Goal: Transaction & Acquisition: Download file/media

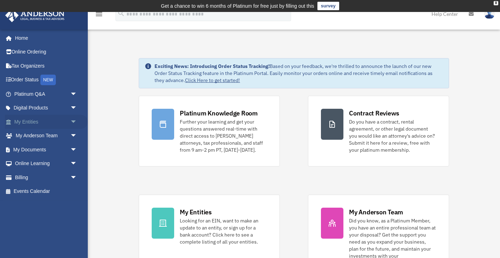
click at [33, 123] on link "My Entities arrow_drop_down" at bounding box center [46, 122] width 83 height 14
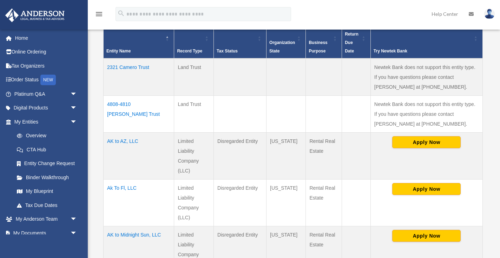
scroll to position [165, 0]
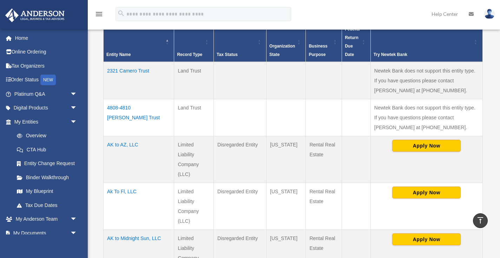
click at [126, 145] on td "AK to AZ, LLC" at bounding box center [139, 159] width 71 height 47
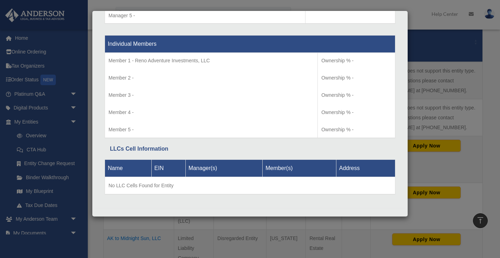
scroll to position [716, 0]
click at [69, 231] on div "Details × Articles Sent Organizational Date" at bounding box center [250, 129] width 500 height 258
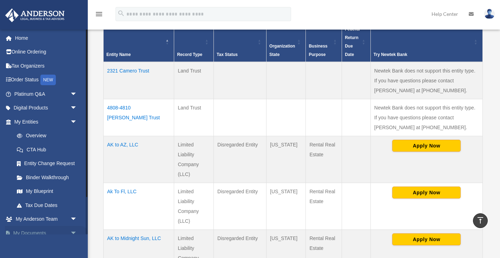
click at [74, 231] on span "arrow_drop_down" at bounding box center [77, 233] width 14 height 14
click at [74, 231] on span "arrow_drop_up" at bounding box center [77, 233] width 14 height 14
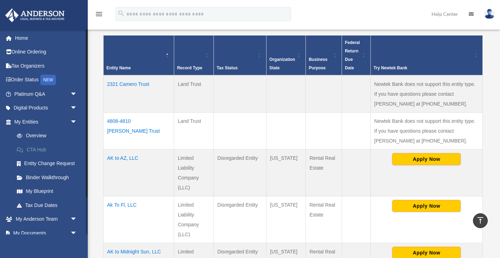
scroll to position [161, 0]
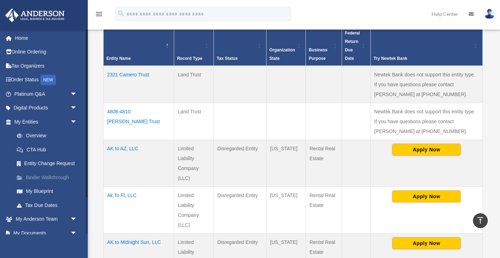
click at [66, 175] on link "Binder Walkthrough" at bounding box center [49, 177] width 78 height 14
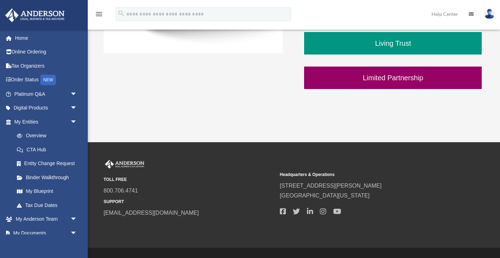
scroll to position [276, 0]
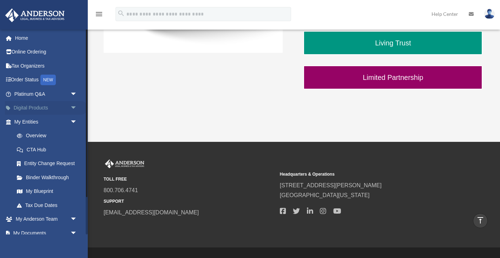
click at [70, 106] on span "arrow_drop_down" at bounding box center [77, 108] width 14 height 14
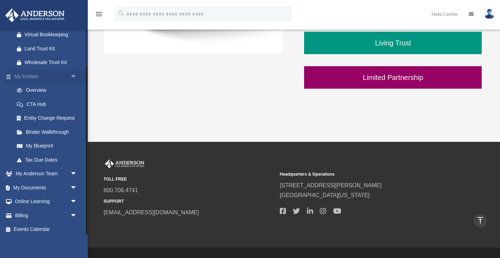
scroll to position [101, 0]
click at [72, 185] on span "arrow_drop_down" at bounding box center [77, 188] width 14 height 14
click at [32, 197] on link "Box" at bounding box center [49, 202] width 78 height 14
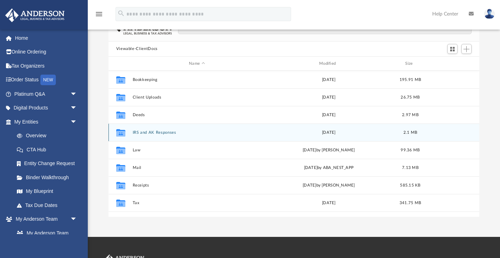
scroll to position [63, 0]
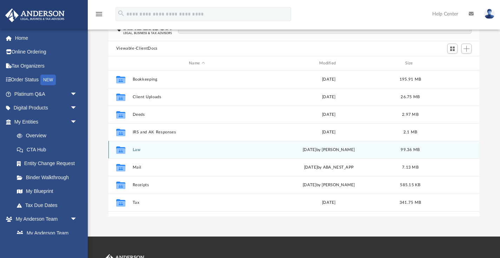
click at [136, 148] on button "Law" at bounding box center [196, 149] width 129 height 5
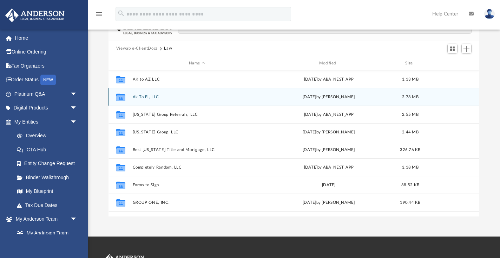
click at [144, 95] on button "Ak To Fl, LLC" at bounding box center [196, 97] width 129 height 5
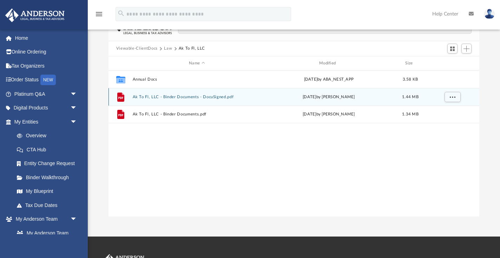
click at [176, 95] on button "Ak To Fl, LLC - Binder Documents - DocuSigned.pdf" at bounding box center [196, 97] width 129 height 5
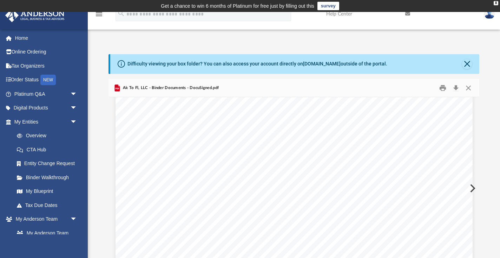
scroll to position [27003, 0]
click at [458, 88] on button "Download" at bounding box center [456, 87] width 13 height 11
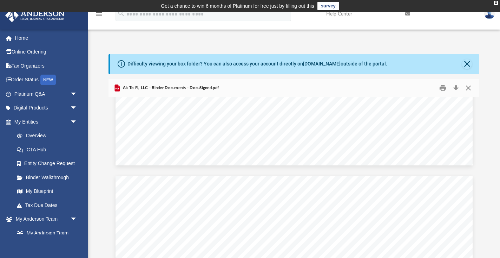
scroll to position [27342, 0]
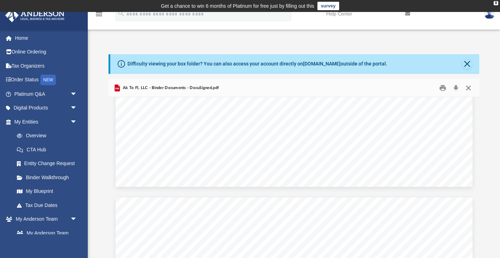
click at [470, 86] on button "Close" at bounding box center [468, 87] width 13 height 11
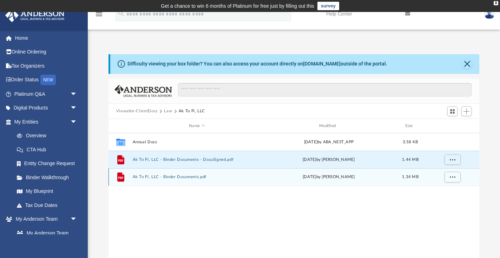
click at [190, 176] on button "Ak To Fl, LLC - Binder Documents.pdf" at bounding box center [196, 177] width 129 height 5
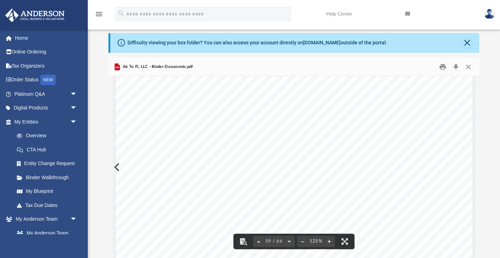
scroll to position [27506, 0]
click at [467, 68] on button "Close" at bounding box center [468, 66] width 13 height 11
